Goal: Task Accomplishment & Management: Manage account settings

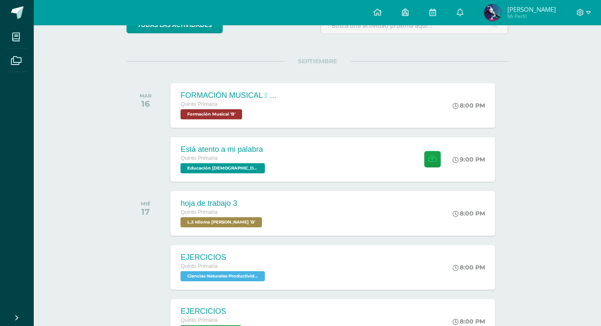
scroll to position [169, 0]
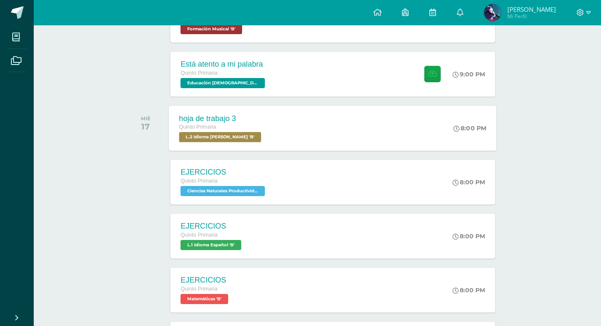
click at [415, 129] on div "hoja de trabajo 3 Quinto Primaria L.2 Idioma [PERSON_NAME] 'B' 8:00 PM hoja de …" at bounding box center [333, 127] width 328 height 45
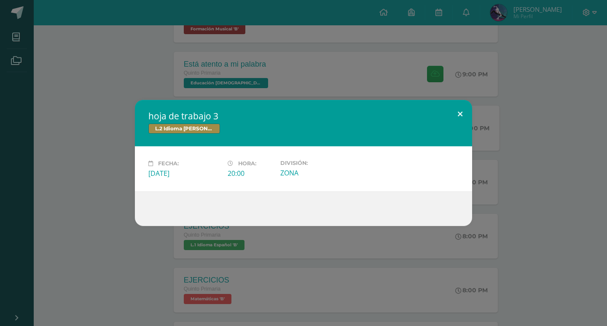
click at [460, 107] on button at bounding box center [460, 114] width 24 height 29
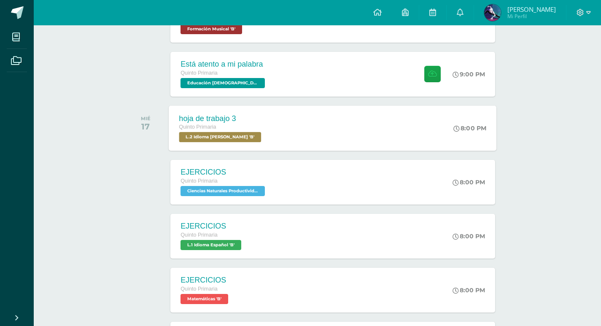
click at [557, 132] on div "Actividades recientes y próximas Tablero Pendientes de entrega Entregadas todas…" at bounding box center [317, 217] width 567 height 720
click at [590, 10] on icon at bounding box center [588, 13] width 5 height 8
click at [568, 57] on span "Cerrar sesión" at bounding box center [562, 58] width 38 height 8
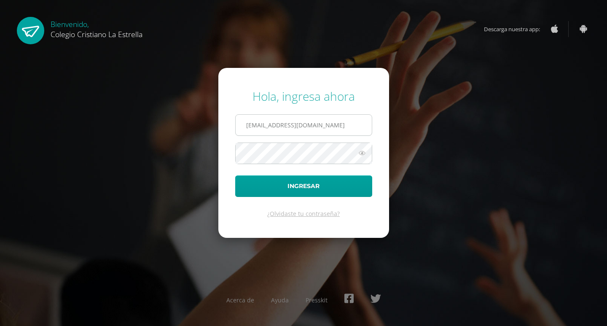
click at [280, 121] on input "[EMAIL_ADDRESS][DOMAIN_NAME]" at bounding box center [304, 125] width 136 height 21
click at [253, 92] on div "Hola, ingresa ahora" at bounding box center [303, 96] width 137 height 16
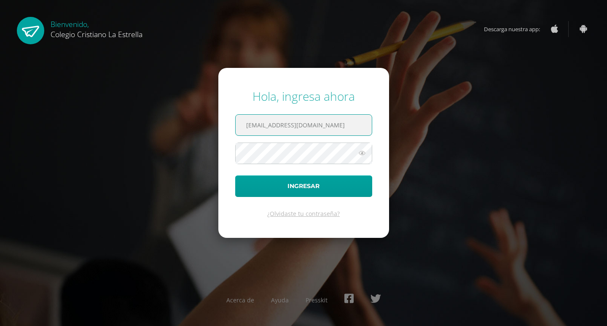
click at [284, 127] on input "[EMAIL_ADDRESS][DOMAIN_NAME]" at bounding box center [304, 125] width 136 height 21
type input "[EMAIL_ADDRESS][DOMAIN_NAME]"
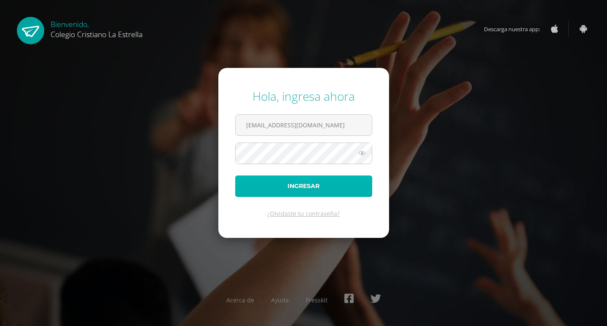
click at [282, 184] on button "Ingresar" at bounding box center [303, 186] width 137 height 22
